Goal: Information Seeking & Learning: Learn about a topic

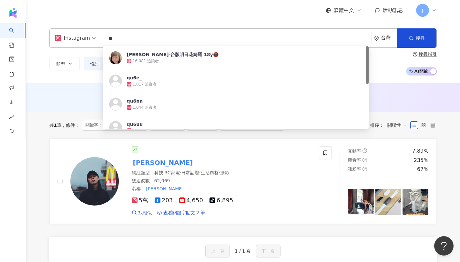
type input "*"
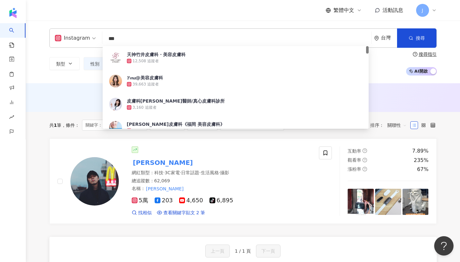
type input "***"
click at [66, 80] on div "Instagram *** 台灣 搜尋 adf26b00-30f5-4cd2-9a9d-f786fadc2088 天神竹井皮膚科・美容皮膚科 12,508 追…" at bounding box center [243, 52] width 434 height 63
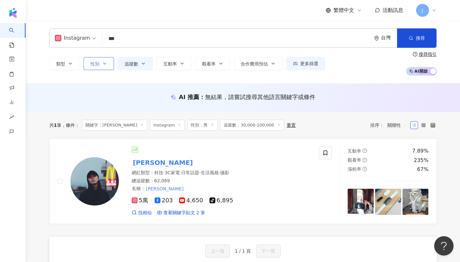
click at [104, 62] on icon "button" at bounding box center [104, 63] width 5 height 5
click at [112, 88] on div "不限 女 男 其他" at bounding box center [126, 84] width 79 height 7
click at [114, 88] on span "女" at bounding box center [119, 84] width 10 height 7
click at [130, 65] on span "追蹤數" at bounding box center [131, 63] width 14 height 5
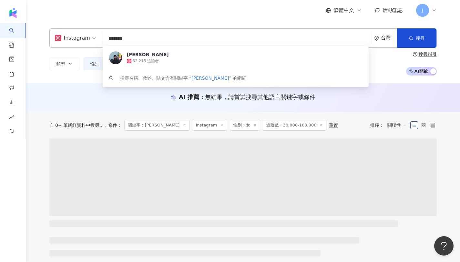
click at [175, 38] on input "*******" at bounding box center [236, 39] width 263 height 12
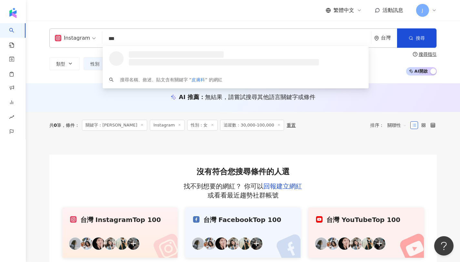
click at [89, 43] on span "Instagram" at bounding box center [75, 38] width 41 height 10
type input "***"
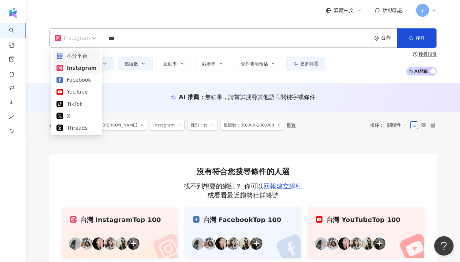
click at [89, 55] on div "不分平台" at bounding box center [76, 56] width 40 height 8
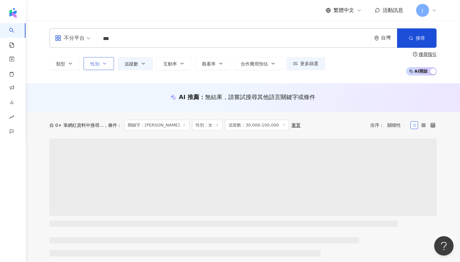
click at [110, 59] on button "性別" at bounding box center [99, 63] width 30 height 13
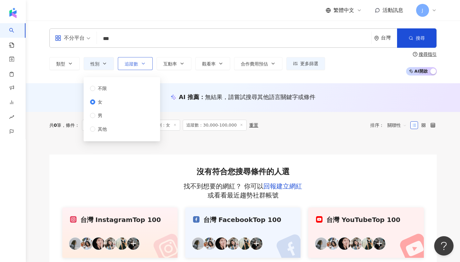
click at [140, 64] on button "追蹤數" at bounding box center [135, 63] width 35 height 13
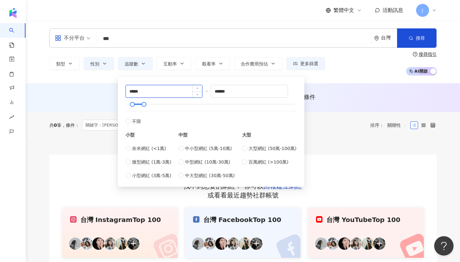
click at [146, 91] on input "*****" at bounding box center [164, 91] width 76 height 12
type input "*****"
click at [242, 94] on input "******" at bounding box center [249, 91] width 76 height 12
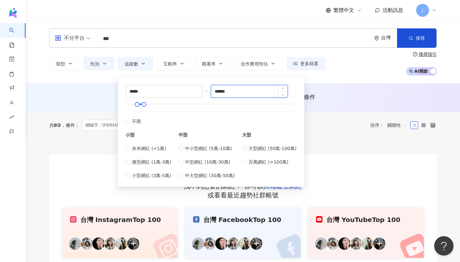
click at [242, 94] on input "******" at bounding box center [249, 91] width 76 height 12
type input "********"
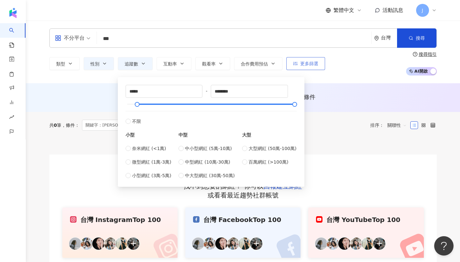
click at [307, 62] on span "更多篩選" at bounding box center [309, 63] width 18 height 5
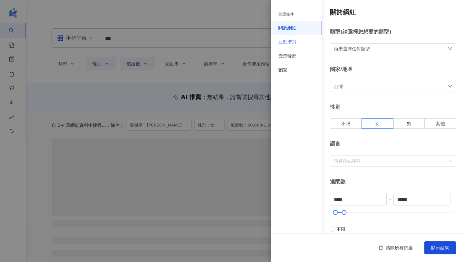
type input "*****"
type input "********"
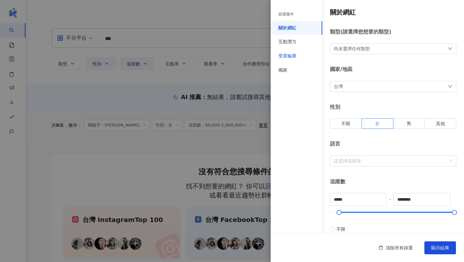
click at [295, 53] on div "受眾輪廓" at bounding box center [288, 56] width 18 height 6
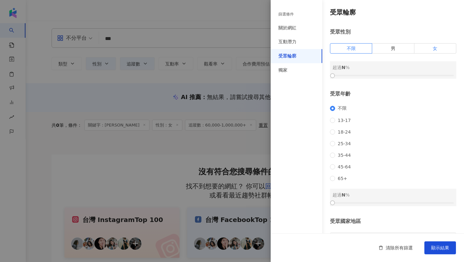
click at [446, 45] on label "女" at bounding box center [436, 48] width 42 height 10
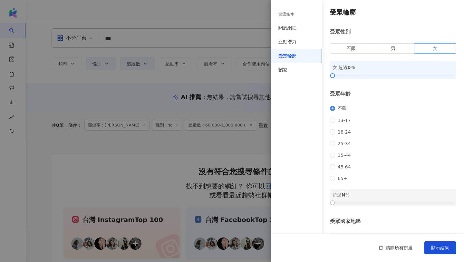
click at [437, 45] on span at bounding box center [436, 49] width 42 height 10
drag, startPoint x: 334, startPoint y: 75, endPoint x: 392, endPoint y: 74, distance: 58.1
click at [392, 74] on div at bounding box center [394, 76] width 4 height 4
click at [440, 244] on button "顯示結果" at bounding box center [441, 247] width 32 height 13
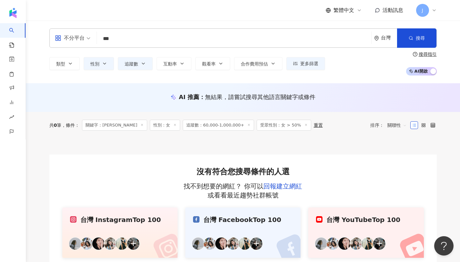
click at [140, 124] on icon at bounding box center [141, 124] width 3 height 3
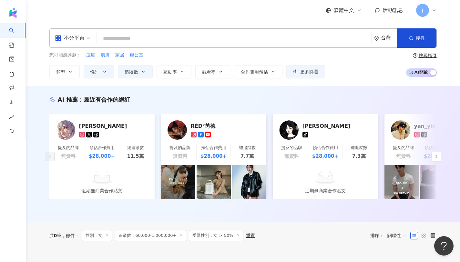
click at [149, 36] on input "search" at bounding box center [233, 39] width 269 height 12
click at [183, 38] on input "search" at bounding box center [233, 39] width 269 height 12
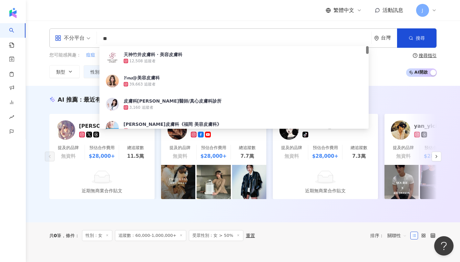
type input "*"
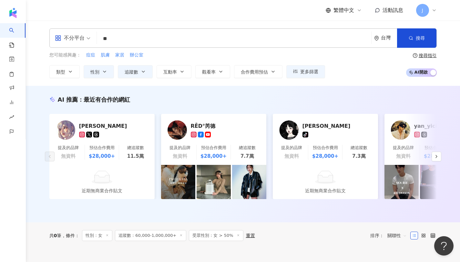
type input "**"
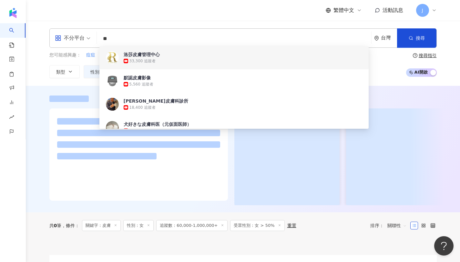
click at [173, 30] on div "不分平台 ** 台灣 搜尋 d1aa2e19-bd96-4b9d-9f40-0e98dda6dbd7 880b0a39-df80-4842-a002-75ee…" at bounding box center [242, 37] width 387 height 19
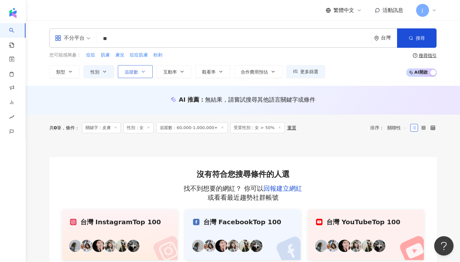
click at [137, 70] on span "追蹤數" at bounding box center [131, 71] width 14 height 5
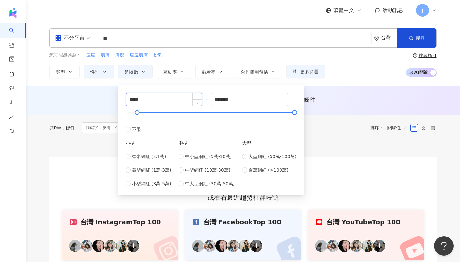
click at [157, 101] on input "*****" at bounding box center [164, 99] width 76 height 12
type input "*"
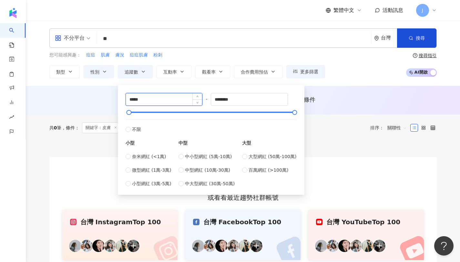
type input "*****"
click at [204, 53] on div "您可能感興趣： 痘痘 肌膚 膚況 痘痘肌膚 粉刺" at bounding box center [186, 55] width 275 height 7
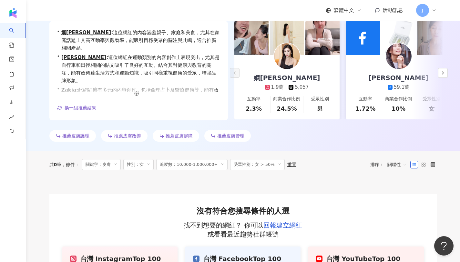
scroll to position [87, 0]
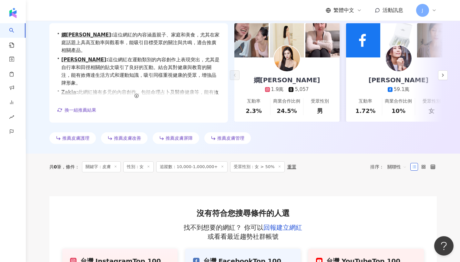
click at [231, 139] on span "推薦皮膚管理" at bounding box center [230, 137] width 27 height 5
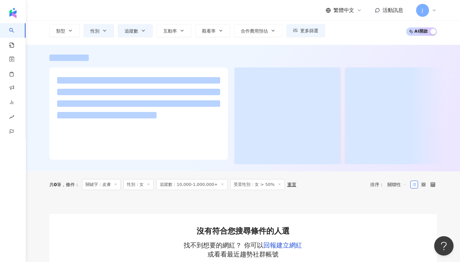
scroll to position [42, 0]
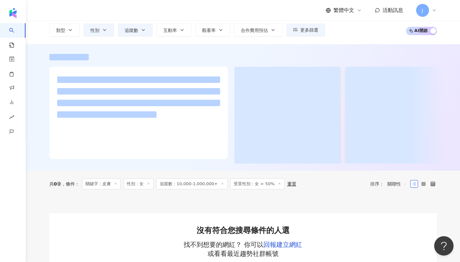
click at [202, 189] on span "追蹤數：10,000-1,000,000+" at bounding box center [191, 183] width 71 height 11
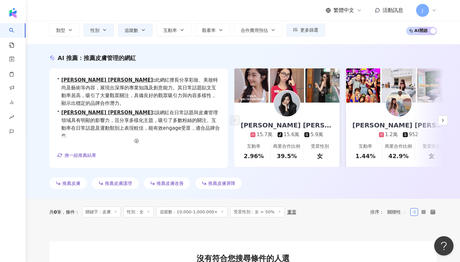
click at [221, 211] on icon at bounding box center [222, 211] width 3 height 3
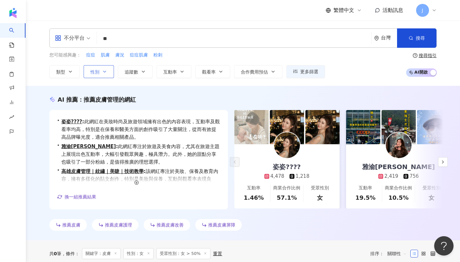
click at [104, 71] on icon "button" at bounding box center [104, 71] width 5 height 5
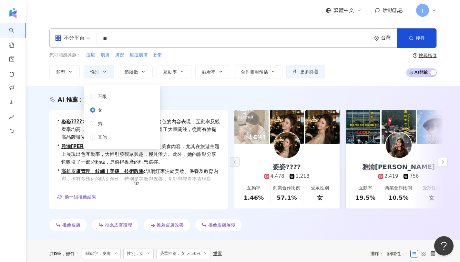
click at [240, 84] on div "不分平台 ** 台灣 搜尋 d1aa2e19-bd96-4b9d-9f40-0e98dda6dbd7 880b0a39-df80-4842-a002-75ee…" at bounding box center [243, 53] width 434 height 65
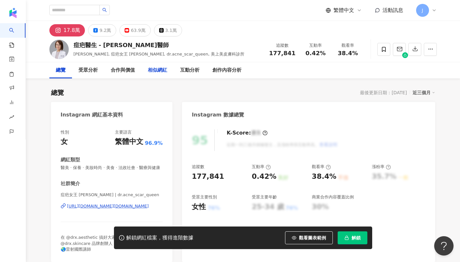
click at [158, 68] on div "相似網紅" at bounding box center [157, 70] width 19 height 8
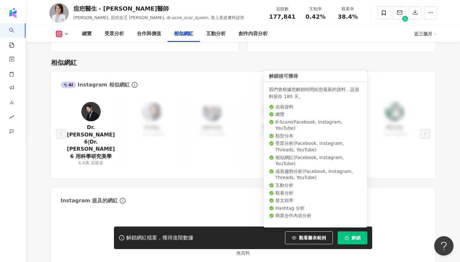
click at [352, 239] on span "解鎖" at bounding box center [355, 237] width 9 height 5
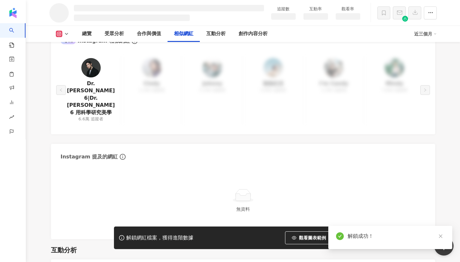
scroll to position [911, 0]
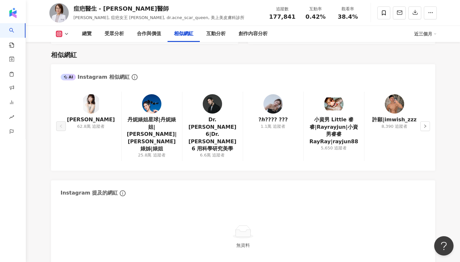
scroll to position [1045, 0]
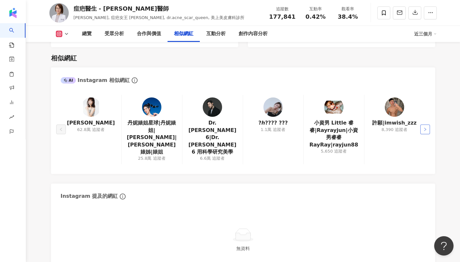
click at [425, 127] on icon "right" at bounding box center [425, 129] width 4 height 4
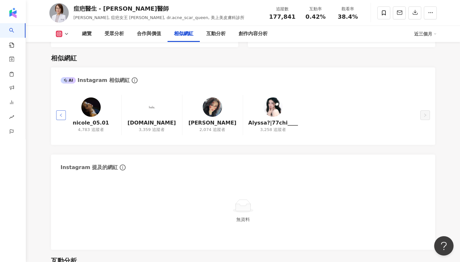
click at [59, 116] on icon "left" at bounding box center [61, 115] width 4 height 4
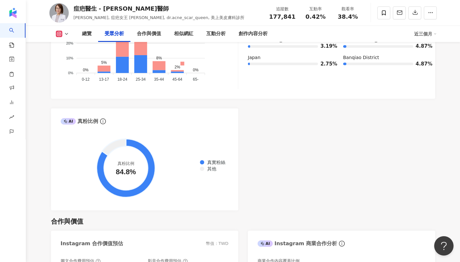
scroll to position [598, 0]
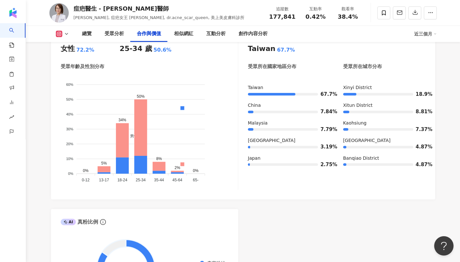
scroll to position [967, 0]
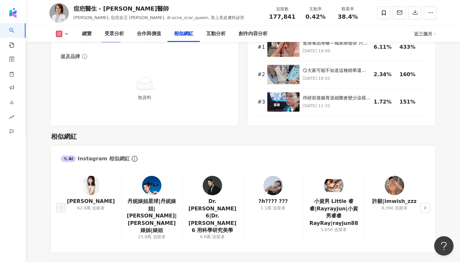
scroll to position [1051, 0]
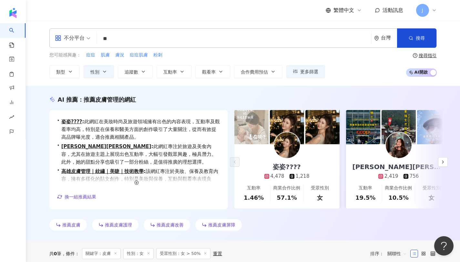
click at [124, 35] on input "**" at bounding box center [233, 39] width 269 height 12
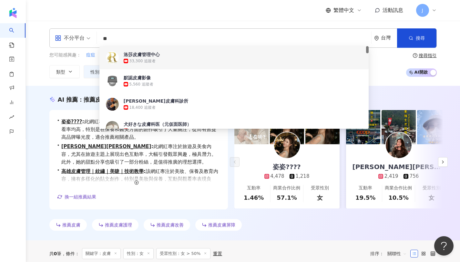
click at [42, 66] on div "不分平台 ** 台灣 搜尋 d1aa2e19-bd96-4b9d-9f40-0e98dda6dbd7 880b0a39-df80-4842-a002-75ee…" at bounding box center [242, 53] width 413 height 50
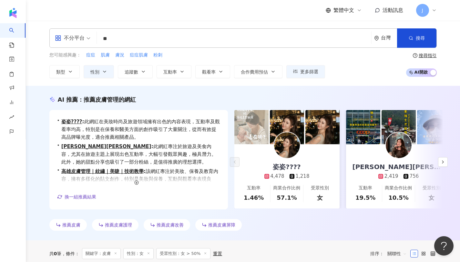
click at [123, 38] on input "**" at bounding box center [233, 39] width 269 height 12
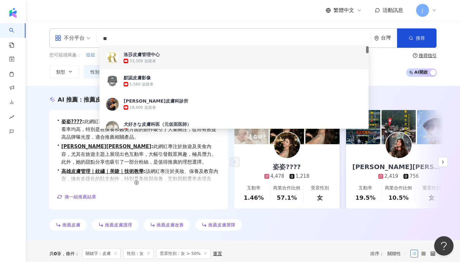
type input "*"
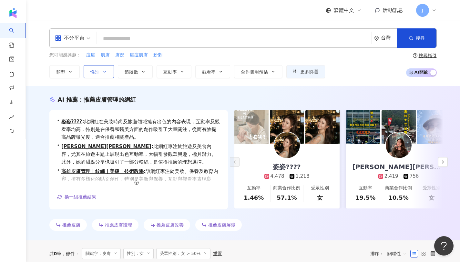
click at [106, 70] on icon "button" at bounding box center [104, 71] width 5 height 5
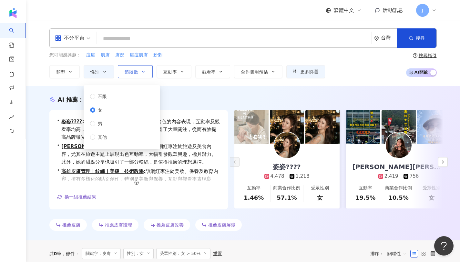
click at [140, 73] on button "追蹤數" at bounding box center [135, 71] width 35 height 13
type input "*"
type input "*******"
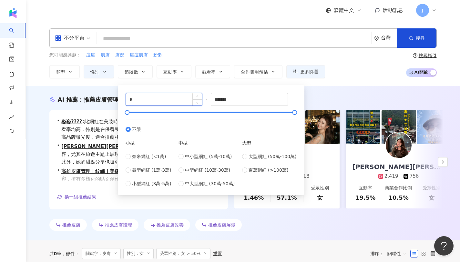
click at [169, 101] on input "*" at bounding box center [164, 99] width 76 height 12
type input "*"
type input "*****"
click at [144, 74] on icon "button" at bounding box center [143, 71] width 5 height 5
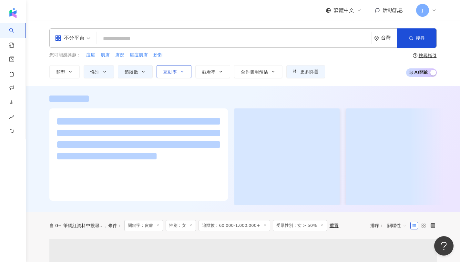
click at [187, 68] on button "互動率" at bounding box center [173, 71] width 35 height 13
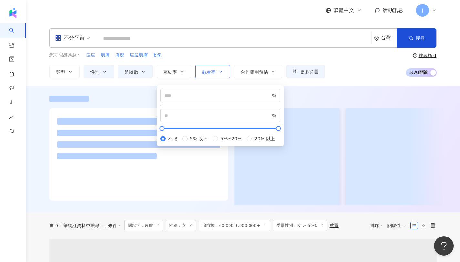
click at [218, 69] on icon "button" at bounding box center [220, 71] width 5 height 5
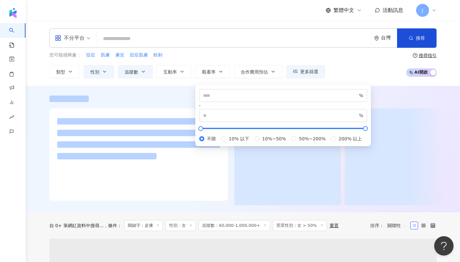
click at [303, 60] on div "您可能感興趣： 痘痘 肌膚 膚況 痘痘肌膚 粉刺 類型 性別 追蹤數 互動率 觀看率 合作費用預估 更多篩選 篩選條件 關於網紅 互動潛力 受眾輪廓 獨家 關…" at bounding box center [186, 65] width 275 height 26
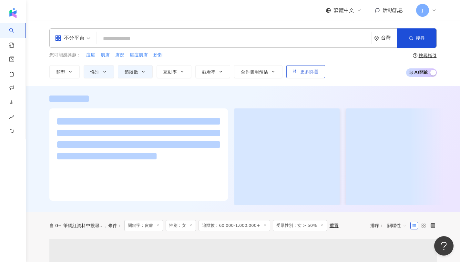
click at [315, 76] on button "更多篩選" at bounding box center [305, 71] width 39 height 13
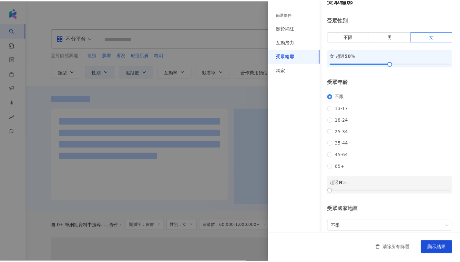
scroll to position [54, 0]
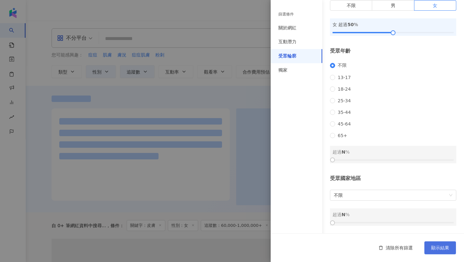
click at [442, 244] on button "顯示結果" at bounding box center [441, 247] width 32 height 13
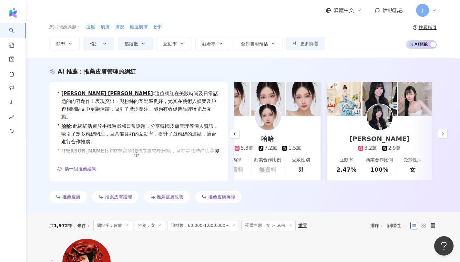
scroll to position [0, 0]
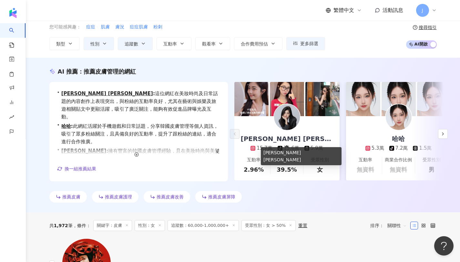
click at [266, 138] on div "楊佳臻 Katherine Yang" at bounding box center [286, 138] width 105 height 9
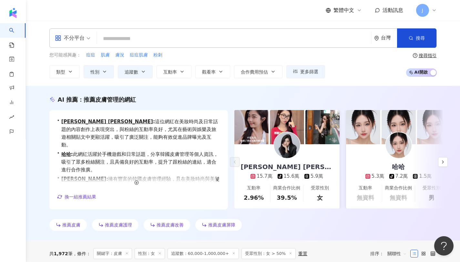
click at [84, 43] on span at bounding box center [72, 38] width 35 height 19
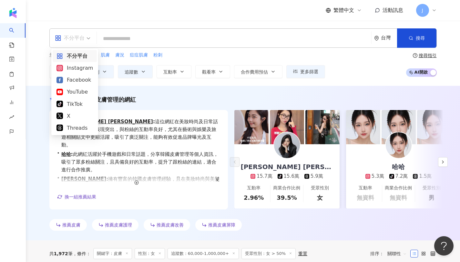
click at [88, 65] on div "Instagram" at bounding box center [74, 68] width 36 height 8
click at [81, 69] on div "類型 性別 追蹤數 互動率 觀看率 合作費用預估 更多篩選 篩選條件 關於網紅 互動潛力 受眾輪廓 獨家 關於網紅 類型 ( 請選擇您想要的類型 ) 尚未選擇…" at bounding box center [186, 71] width 275 height 13
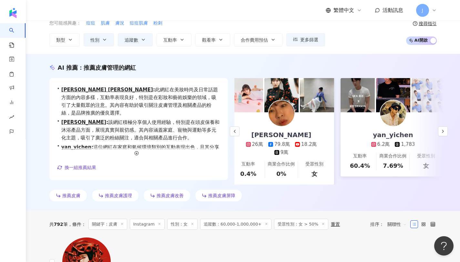
scroll to position [0, 118]
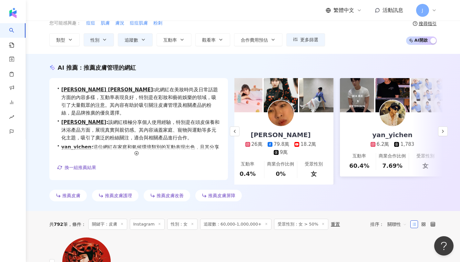
click at [311, 122] on div "鄧福如 AFÜ 26萬 79.8萬 18.2萬 9萬" at bounding box center [280, 134] width 99 height 44
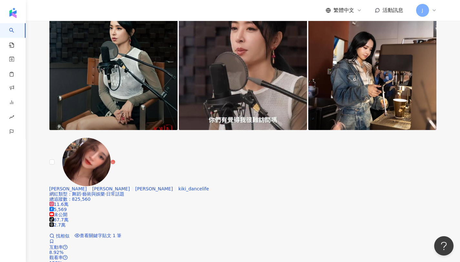
scroll to position [397, 0]
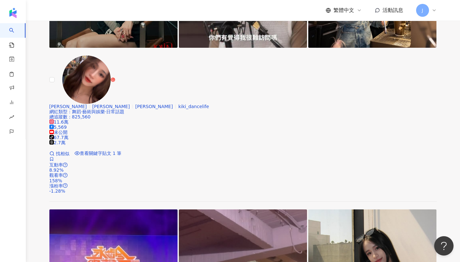
scroll to position [484, 0]
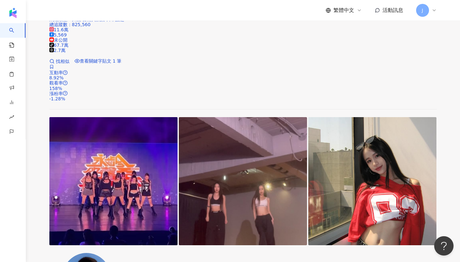
scroll to position [570, 0]
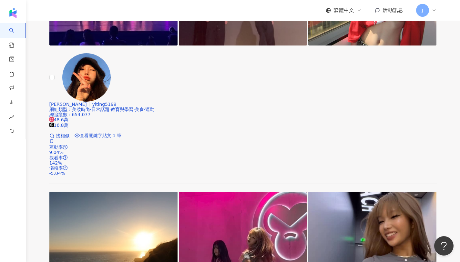
scroll to position [771, 0]
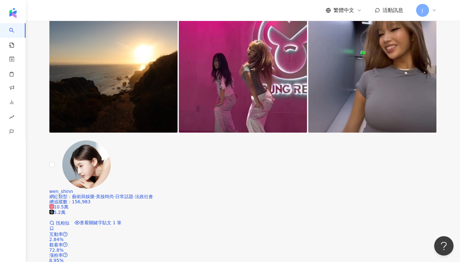
scroll to position [955, 0]
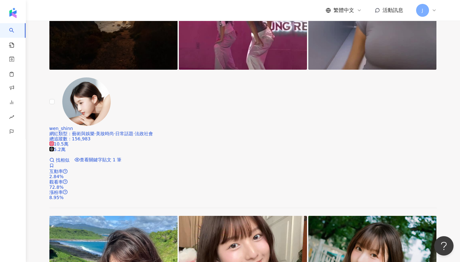
scroll to position [1020, 0]
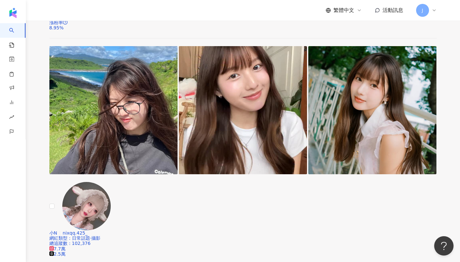
scroll to position [1191, 0]
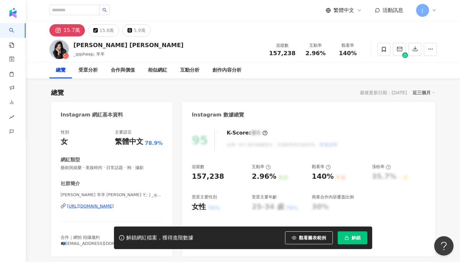
click at [352, 238] on span "解鎖" at bounding box center [355, 237] width 9 height 5
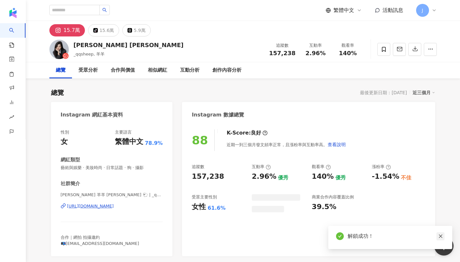
click at [439, 234] on icon "close" at bounding box center [440, 236] width 5 height 5
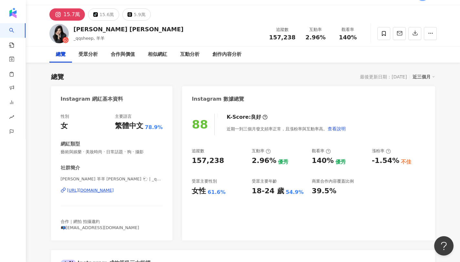
scroll to position [56, 0]
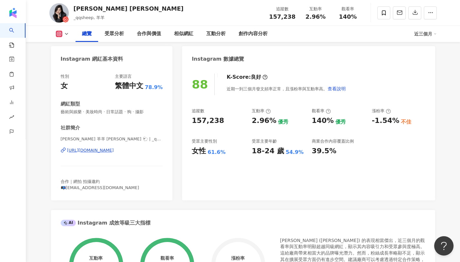
click at [114, 151] on div "https://www.instagram.com/_qqsheep/" at bounding box center [90, 150] width 47 height 6
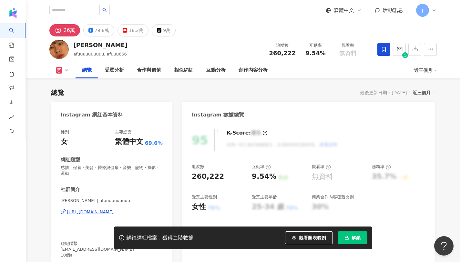
click at [89, 211] on div "[URL][DOMAIN_NAME]" at bounding box center [90, 212] width 47 height 6
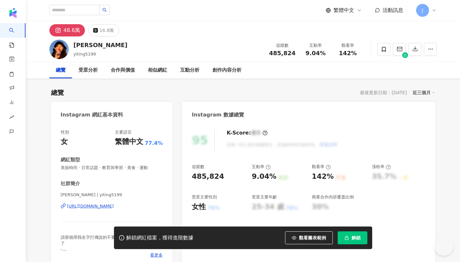
scroll to position [75, 0]
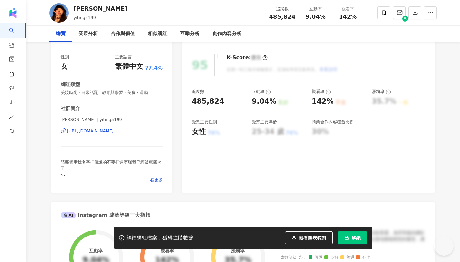
click at [109, 140] on div "翊 婷 | yiting5199 https://www.instagram.com/yiting5199/" at bounding box center [112, 136] width 102 height 38
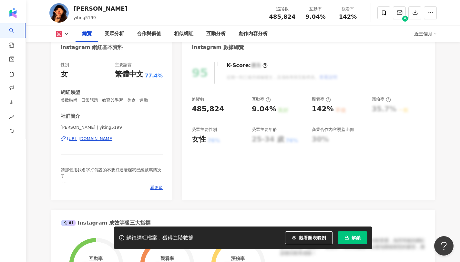
scroll to position [0, 0]
click at [114, 141] on div "https://www.instagram.com/yiting5199/" at bounding box center [90, 139] width 47 height 6
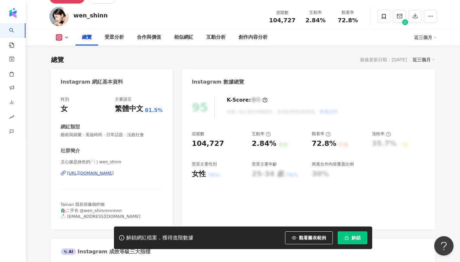
scroll to position [33, 0]
click at [114, 171] on div "https://www.instagram.com/wen_shinn/" at bounding box center [90, 173] width 47 height 6
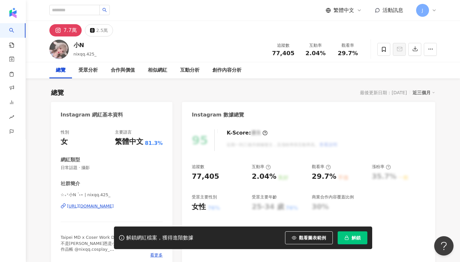
click at [127, 158] on div "網紅類型" at bounding box center [112, 159] width 102 height 7
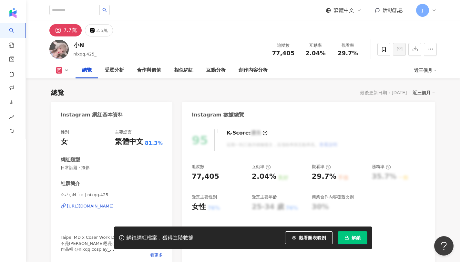
scroll to position [48, 0]
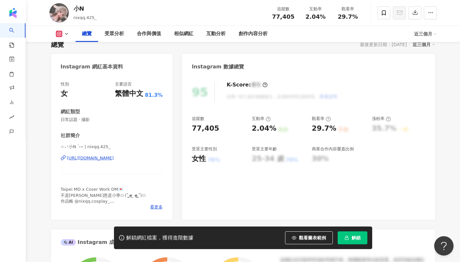
click at [114, 157] on div "[URL][DOMAIN_NAME]" at bounding box center [90, 158] width 47 height 6
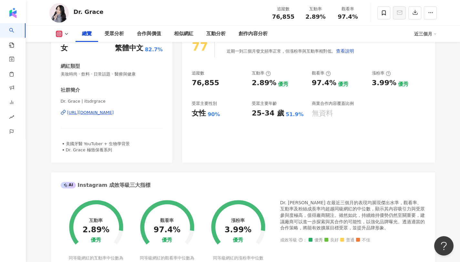
click at [114, 113] on div "[URL][DOMAIN_NAME]" at bounding box center [90, 113] width 47 height 6
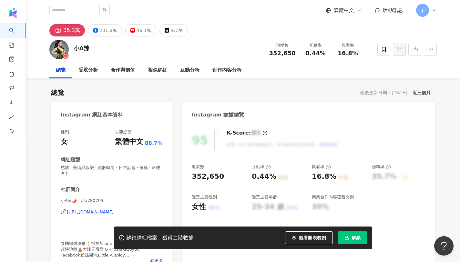
click at [110, 180] on div "性別 女 主要語言 繁體中文 88.7% 網紅類型 感情 · 藝術與娛樂 · 美妝時尚 · 日常話題 · 家庭 · 命理占卜 社群簡介 小A辣🌶️ | ala…" at bounding box center [112, 196] width 102 height 134
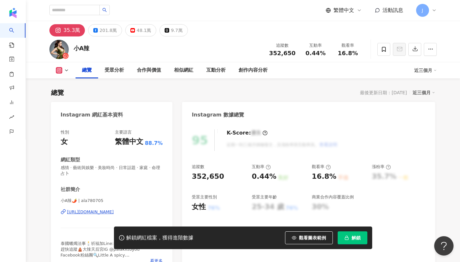
scroll to position [32, 0]
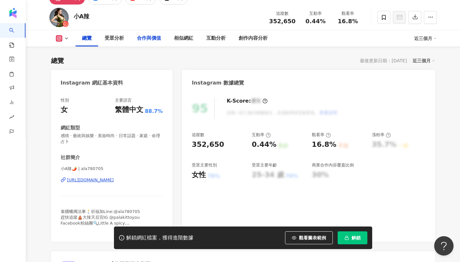
click at [114, 181] on div "https://www.instagram.com/ala780705/" at bounding box center [90, 180] width 47 height 6
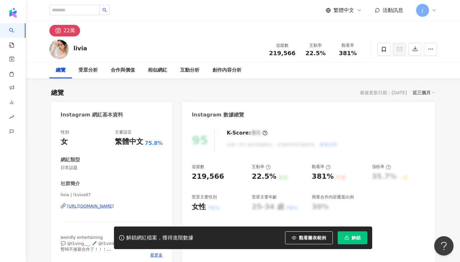
click at [125, 142] on div "繁體中文" at bounding box center [129, 142] width 28 height 10
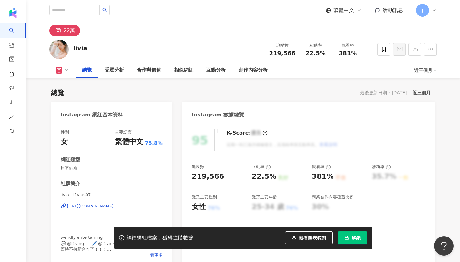
scroll to position [65, 0]
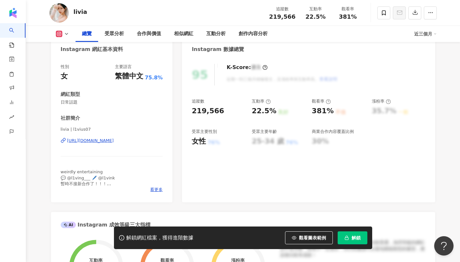
click at [114, 141] on div "https://www.instagram.com/l1vius07/" at bounding box center [90, 141] width 47 height 6
